Goal: Navigation & Orientation: Find specific page/section

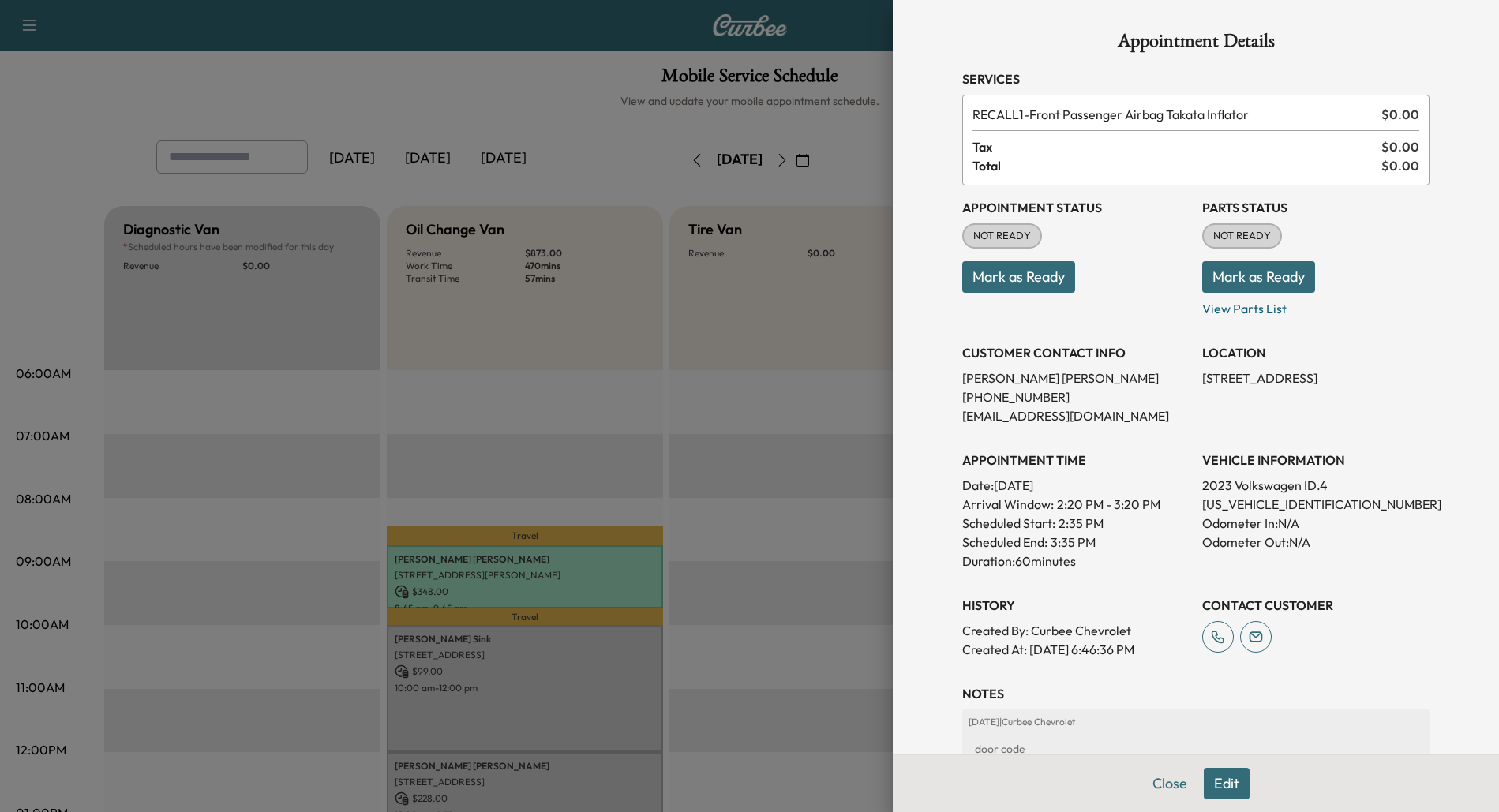
click at [602, 236] on div at bounding box center [749, 406] width 1499 height 812
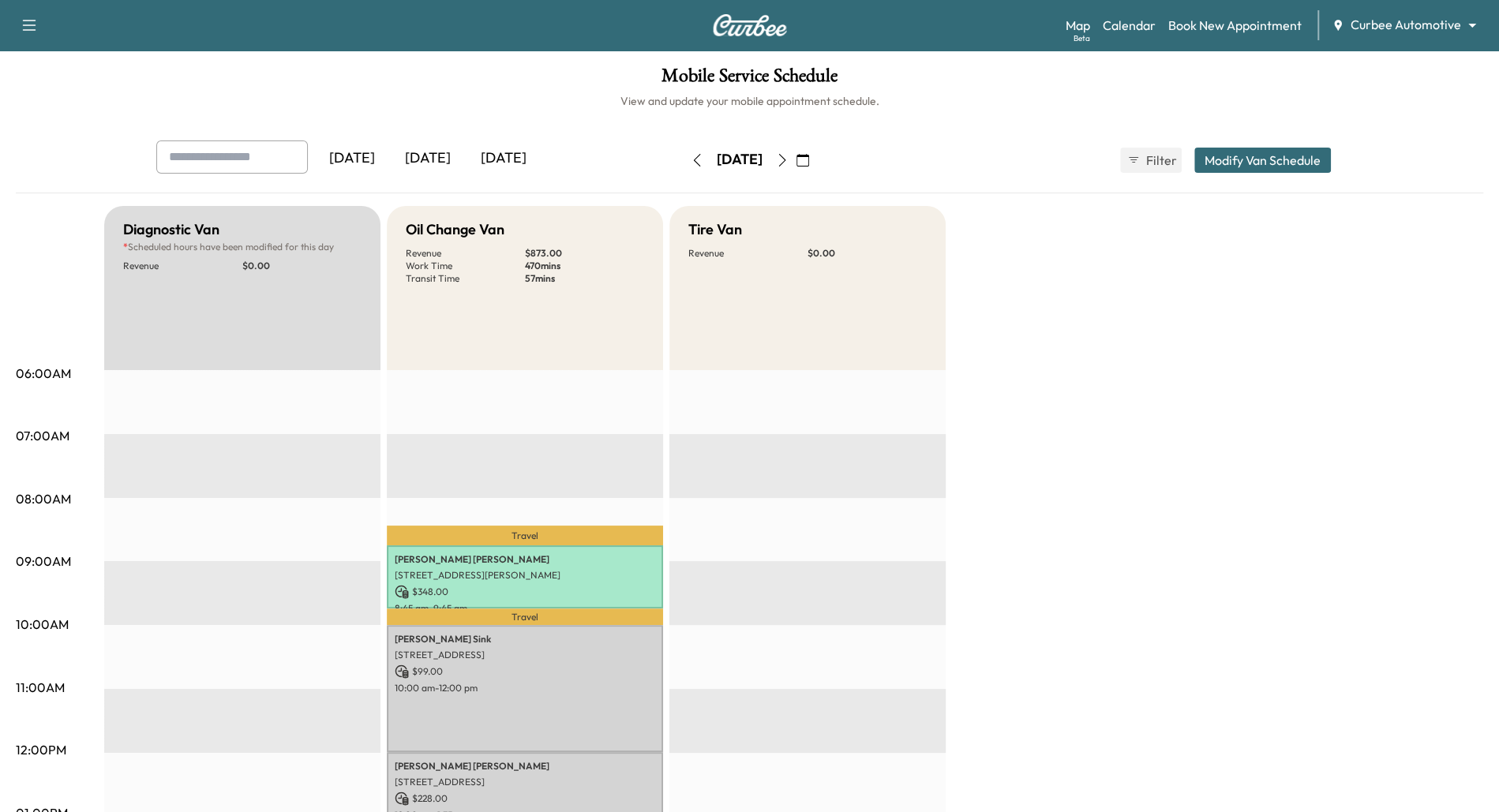
click at [1411, 30] on body "Support Log Out Map Beta Calendar Book New Appointment Curbee Automotive ******…" at bounding box center [749, 406] width 1499 height 812
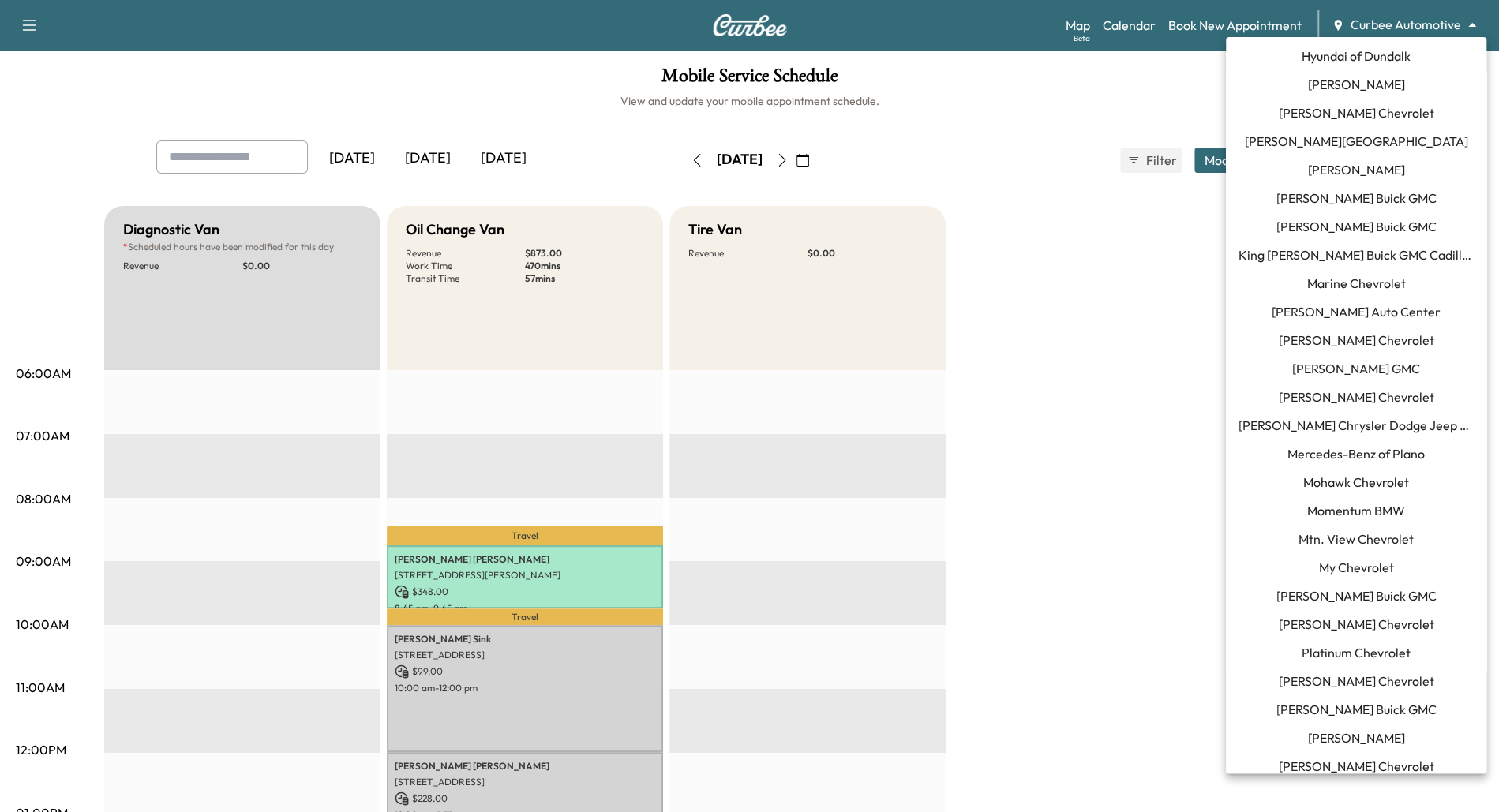
scroll to position [1235, 0]
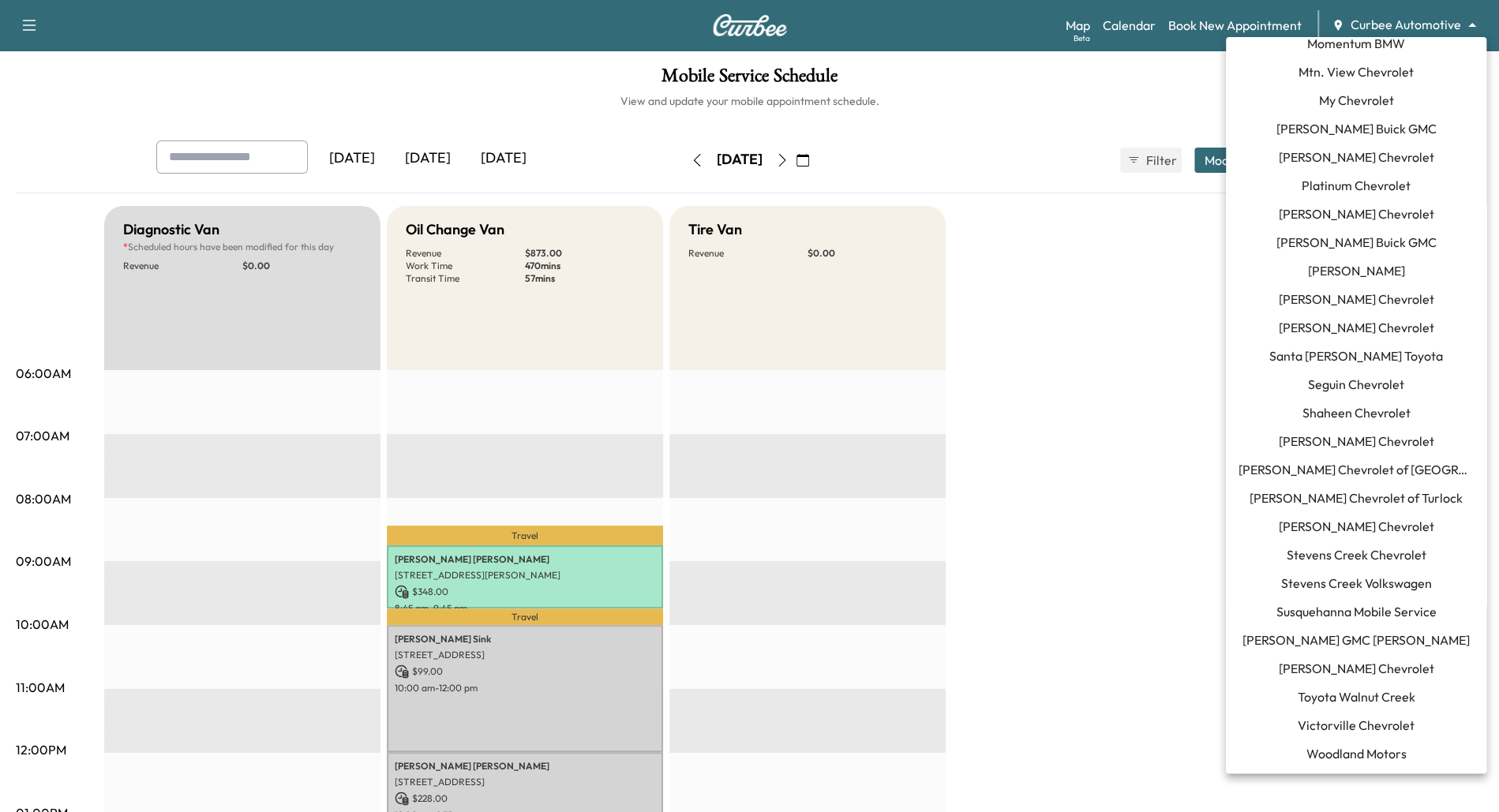
click at [1341, 698] on span "Toyota Walnut Creek" at bounding box center [1356, 697] width 118 height 19
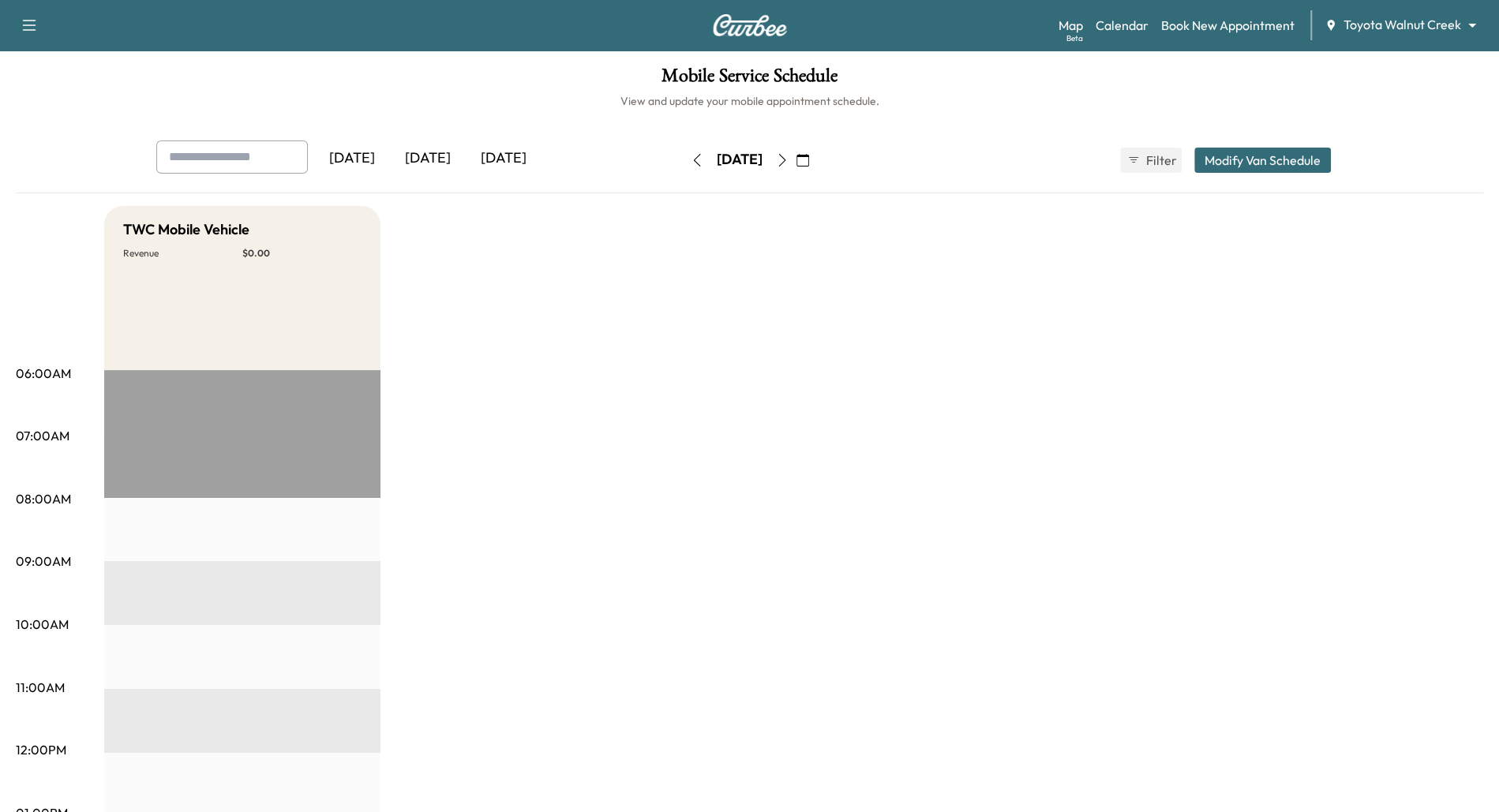
click at [425, 156] on div "[DATE]" at bounding box center [427, 158] width 75 height 36
click at [785, 157] on icon "button" at bounding box center [781, 160] width 7 height 13
click at [788, 157] on icon "button" at bounding box center [782, 160] width 13 height 13
